Goal: Check status

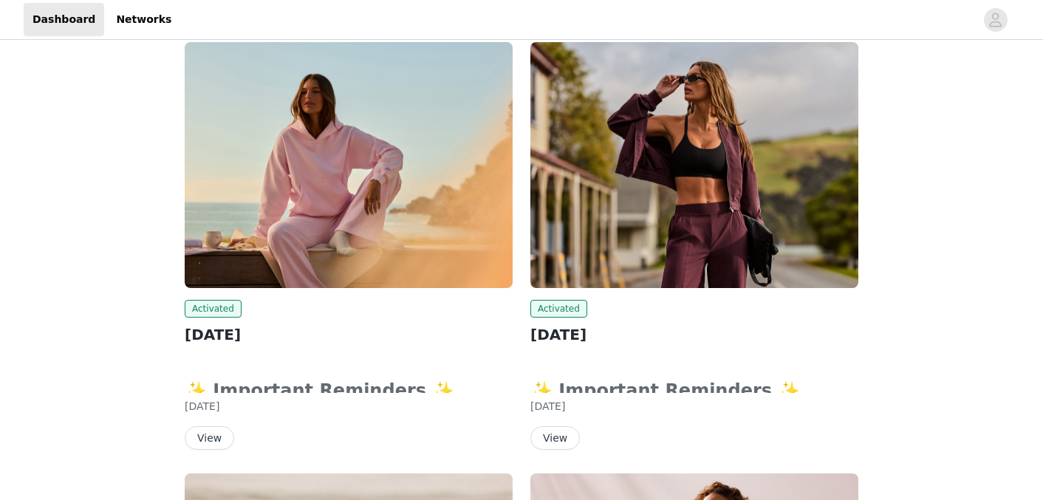
scroll to position [194, 0]
click at [210, 437] on button "View" at bounding box center [209, 438] width 49 height 24
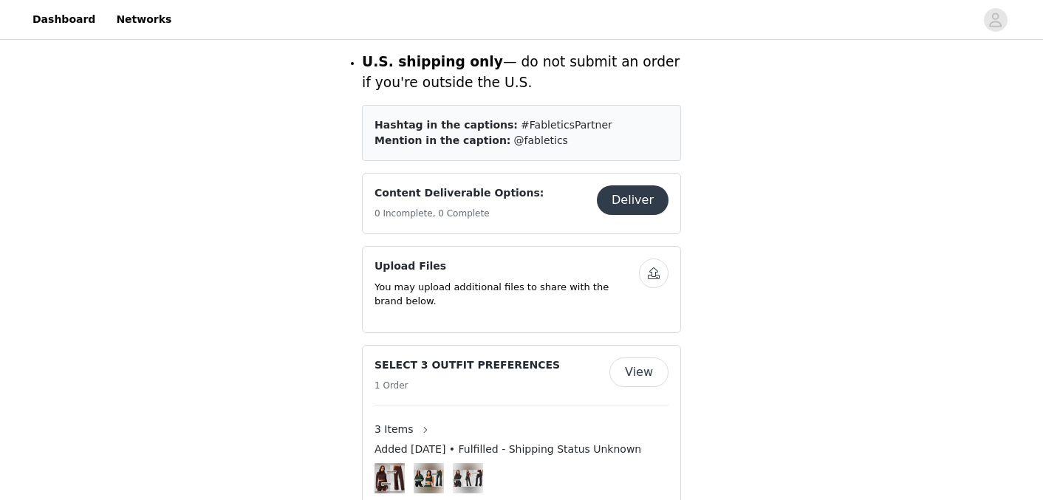
scroll to position [932, 0]
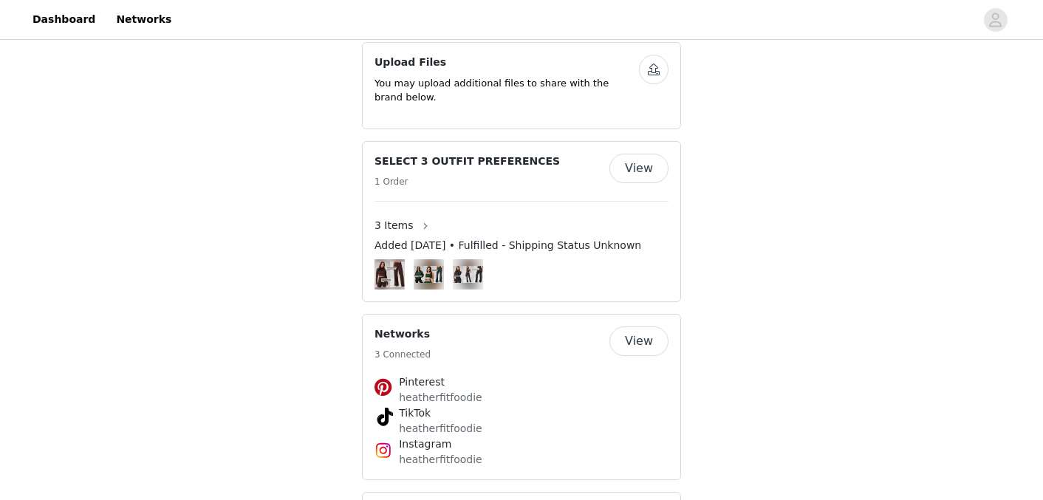
click at [636, 154] on button "View" at bounding box center [638, 169] width 59 height 30
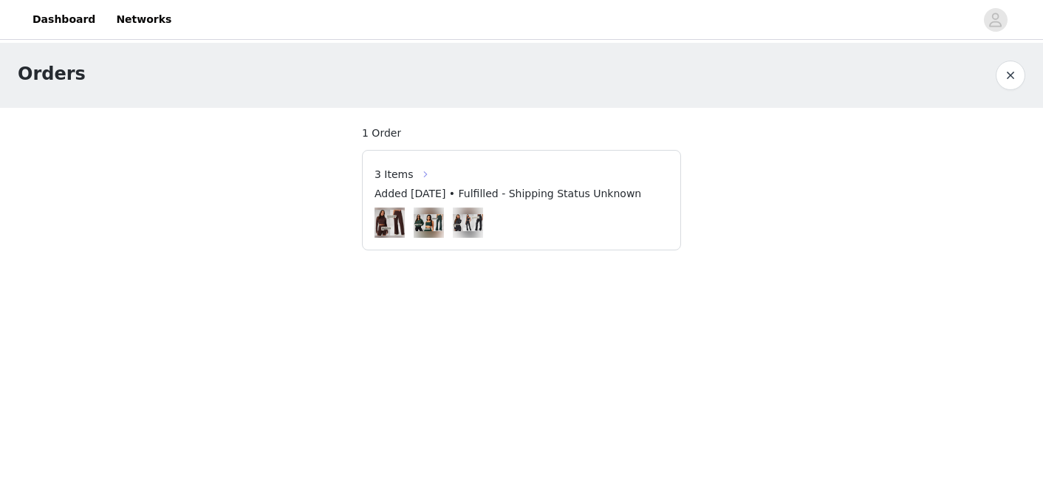
click at [414, 174] on button "button" at bounding box center [426, 175] width 24 height 24
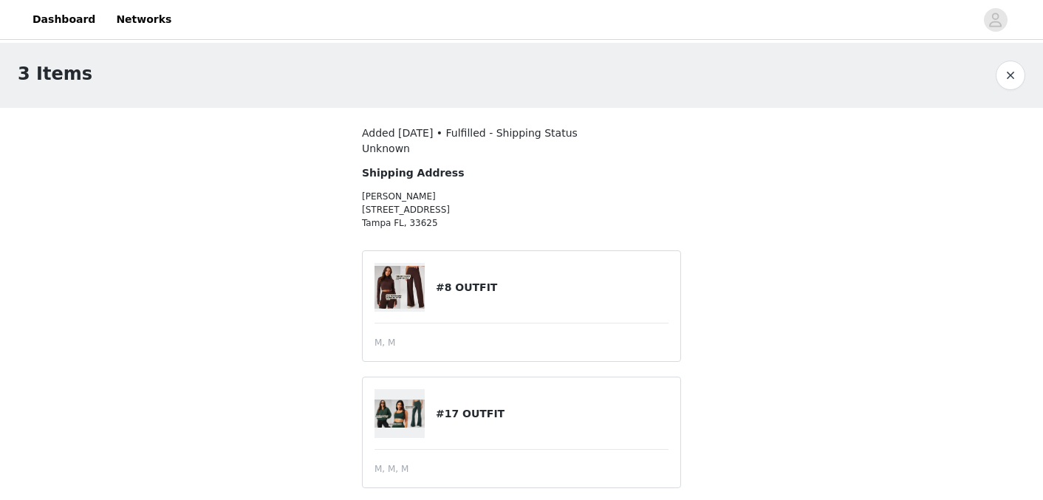
click at [398, 293] on img at bounding box center [400, 287] width 50 height 43
